Goal: Task Accomplishment & Management: Complete application form

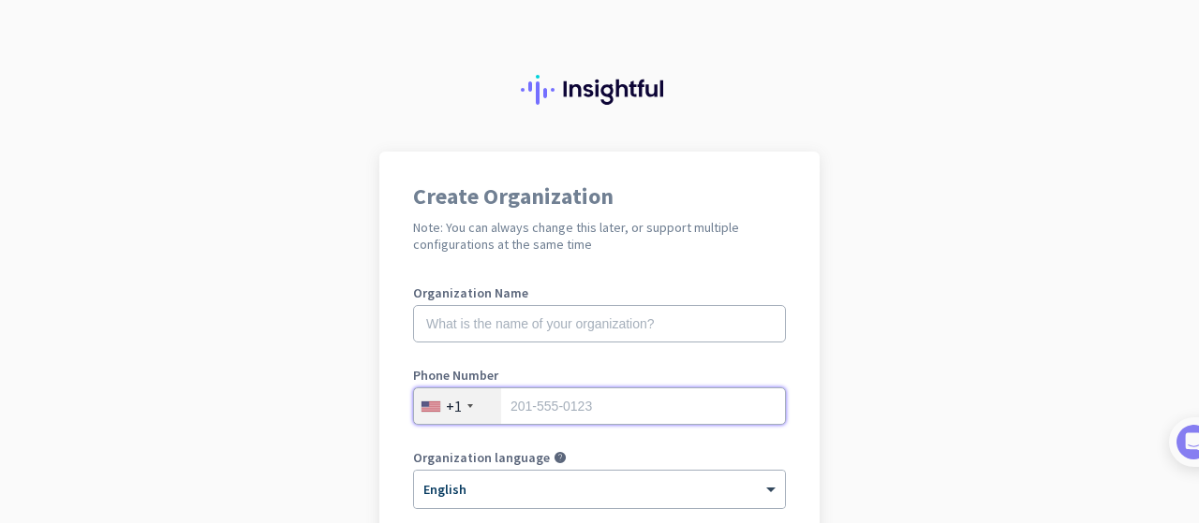
click at [525, 403] on input "tel" at bounding box center [599, 406] width 373 height 37
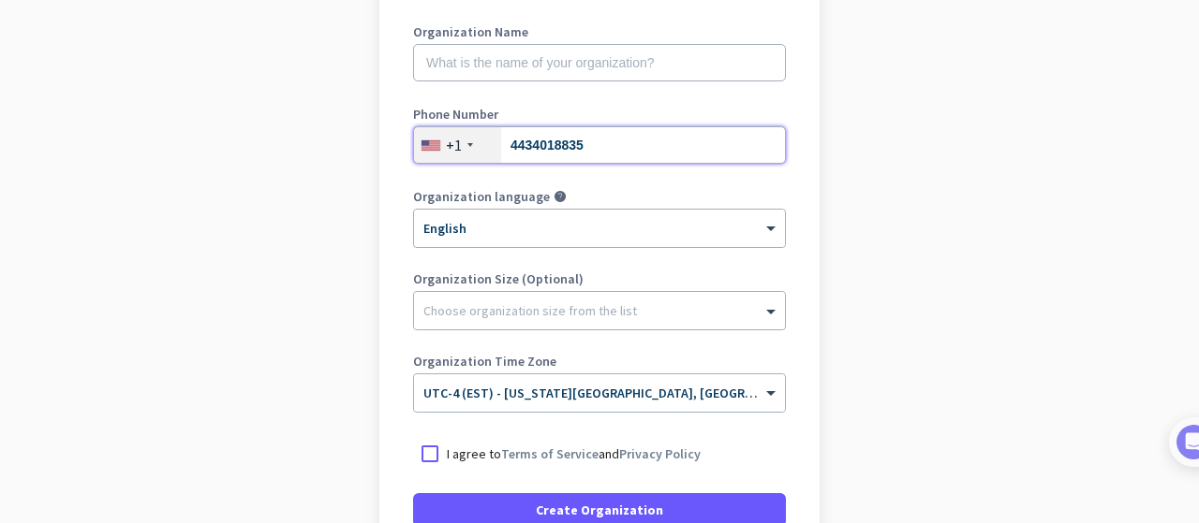
scroll to position [305, 0]
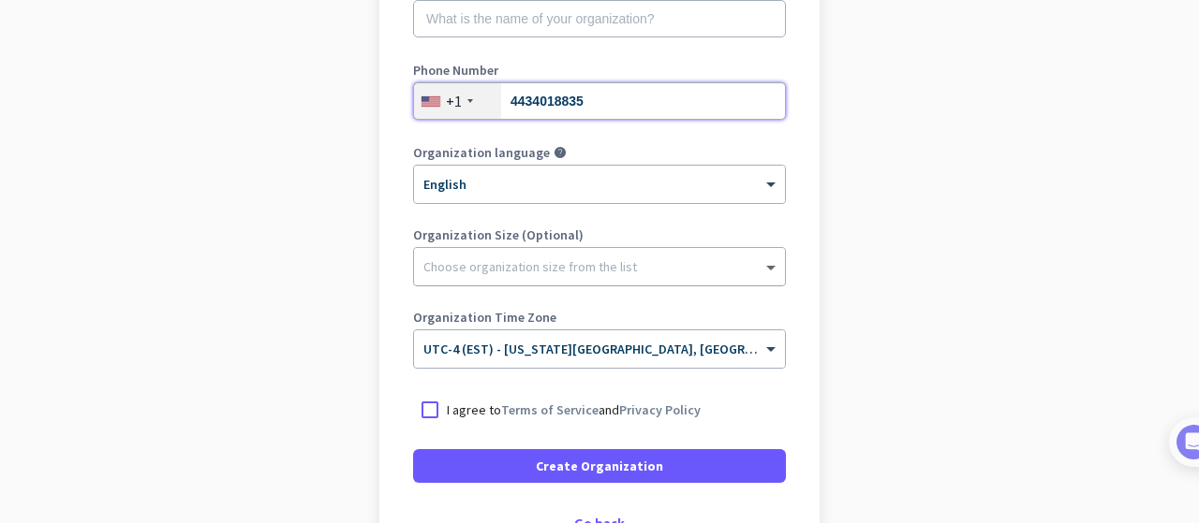
type input "4434018835"
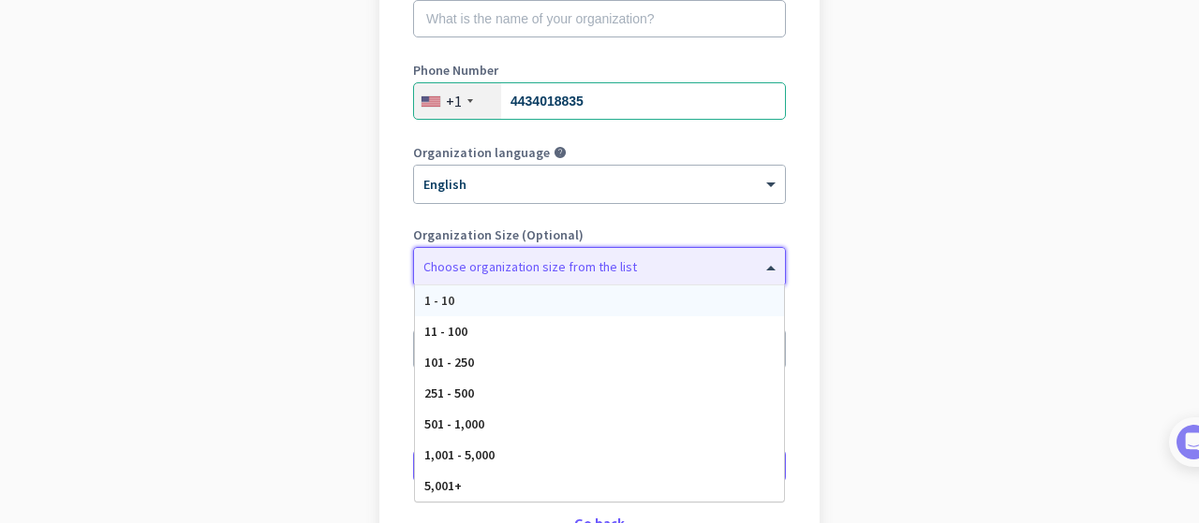
click at [765, 270] on span at bounding box center [772, 267] width 23 height 19
click at [868, 190] on app-onboarding-organization "Create Organization Note: You can always change this later, or support multiple…" at bounding box center [599, 251] width 1199 height 811
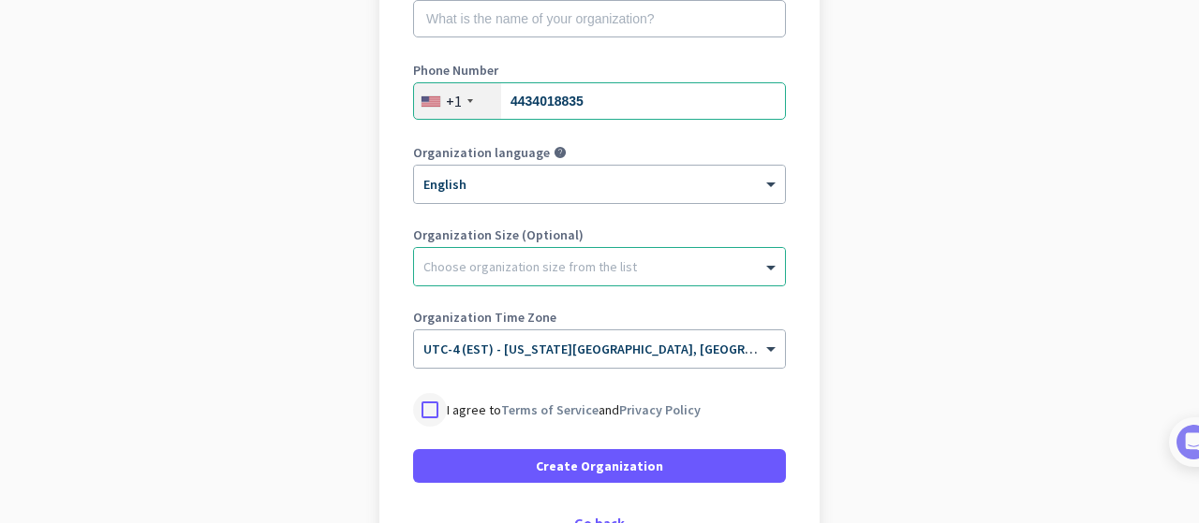
click at [424, 397] on div at bounding box center [430, 410] width 34 height 34
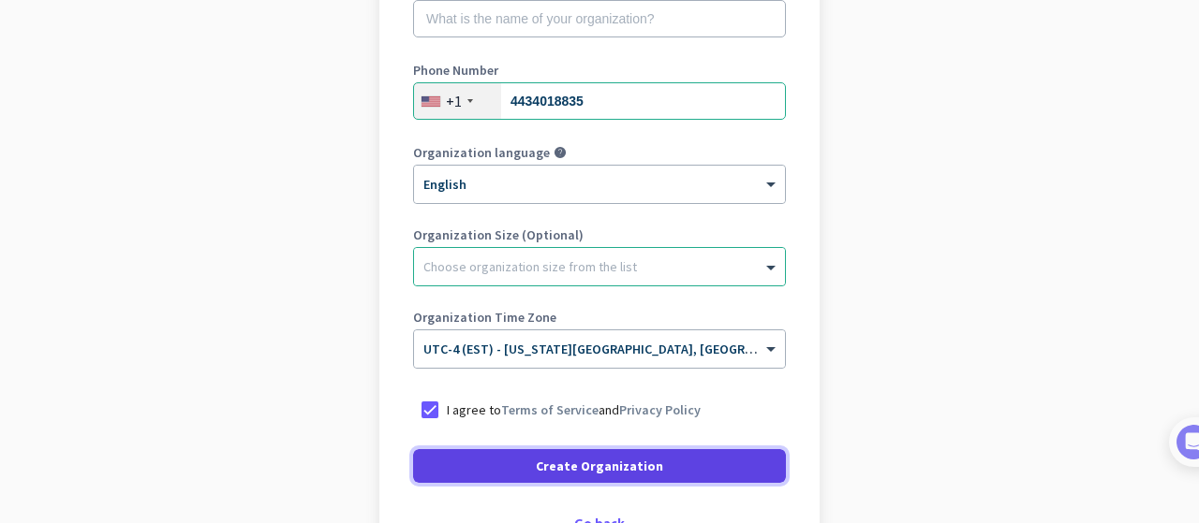
click at [575, 458] on span "Create Organization" at bounding box center [599, 466] width 127 height 19
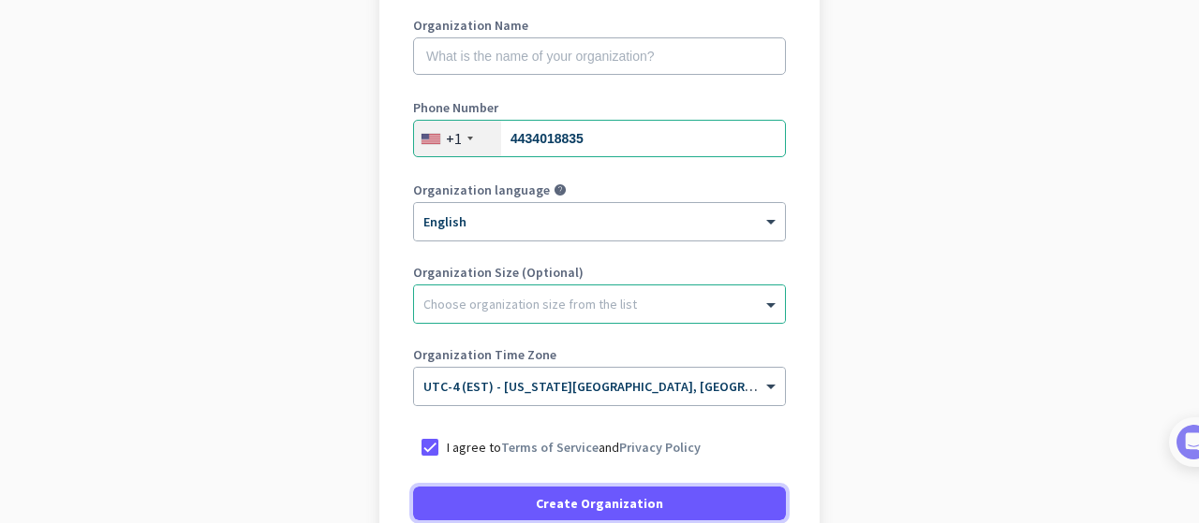
scroll to position [118, 0]
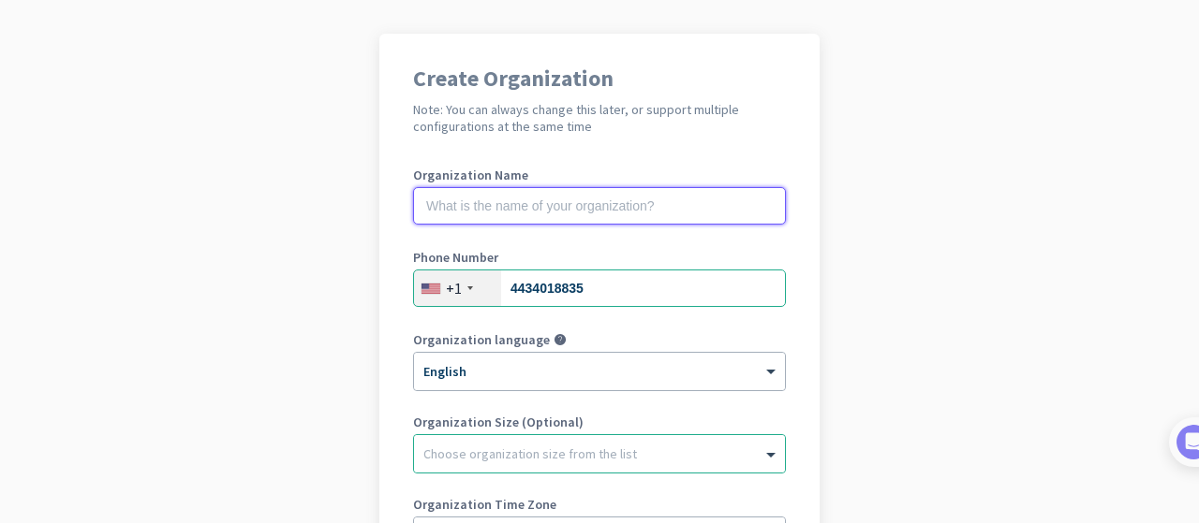
click at [481, 205] on input "text" at bounding box center [599, 205] width 373 height 37
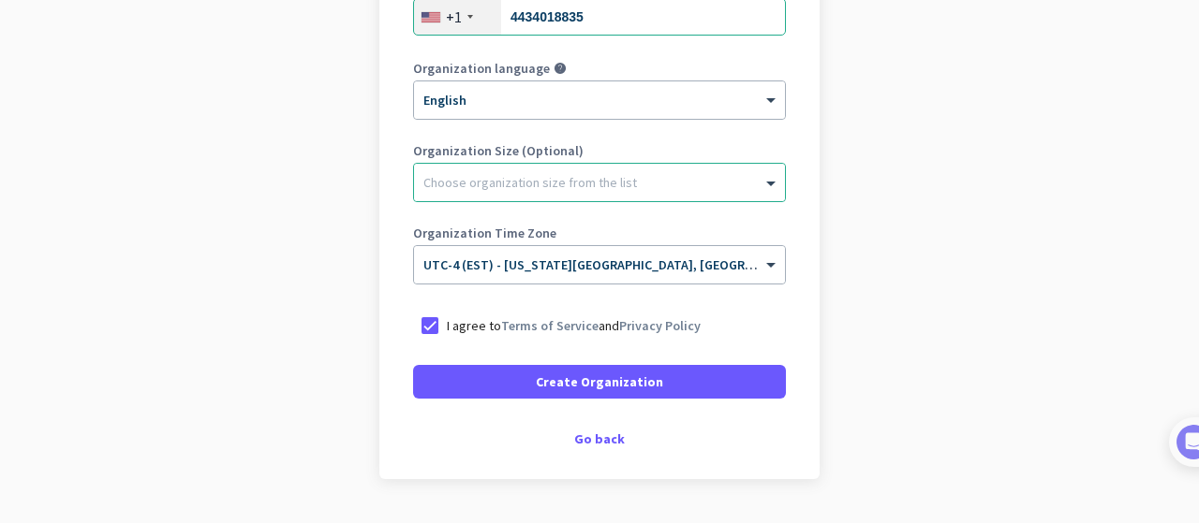
scroll to position [389, 0]
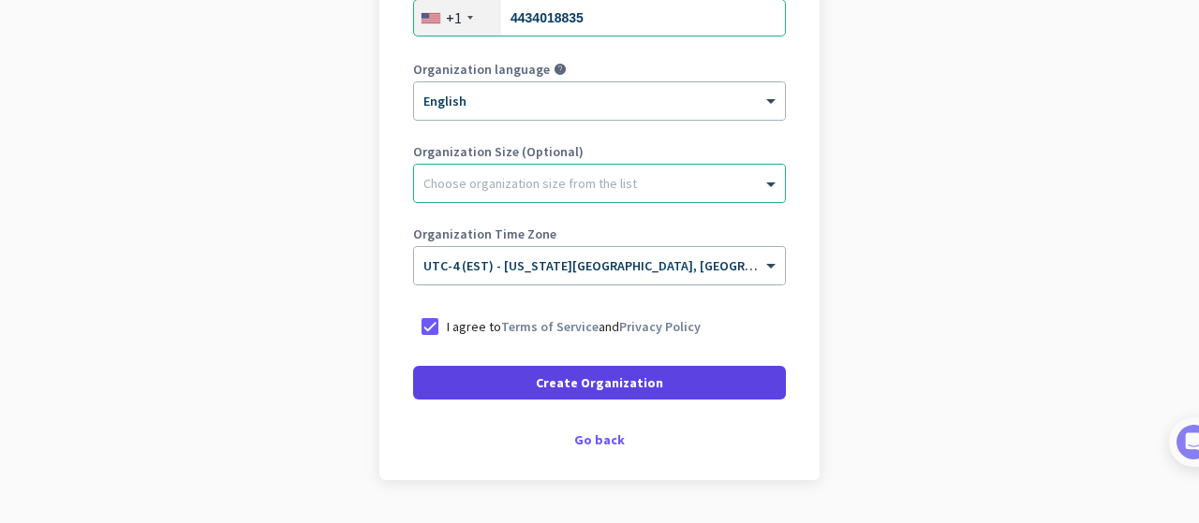
type input "Mercor"
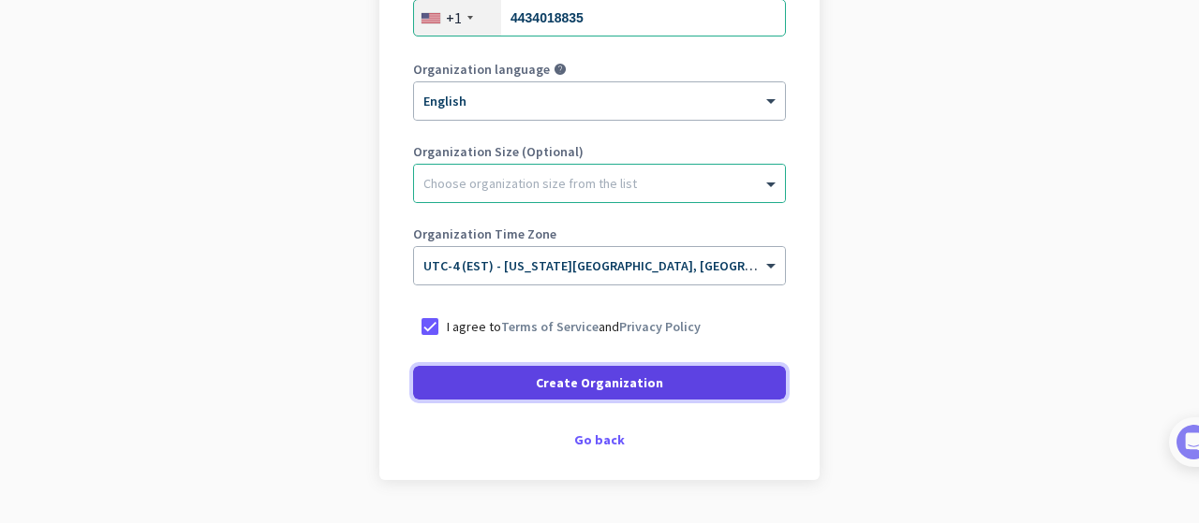
click at [547, 379] on span "Create Organization" at bounding box center [599, 383] width 127 height 19
